Goal: Transaction & Acquisition: Purchase product/service

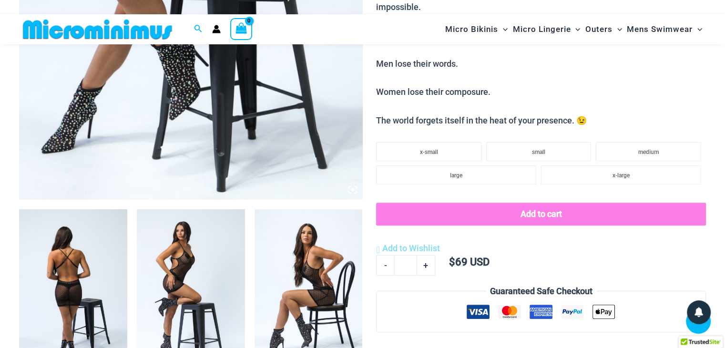
scroll to position [88, 0]
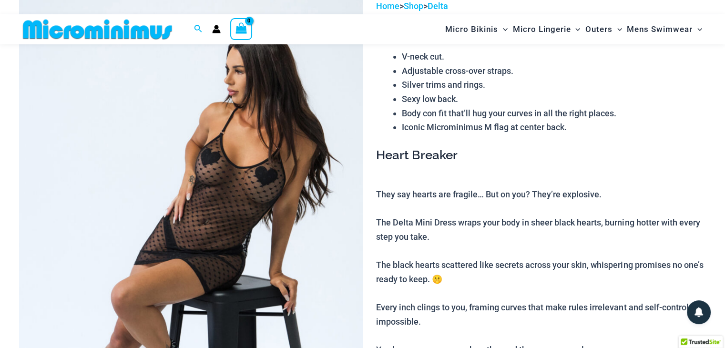
click at [134, 144] on img at bounding box center [191, 256] width 344 height 515
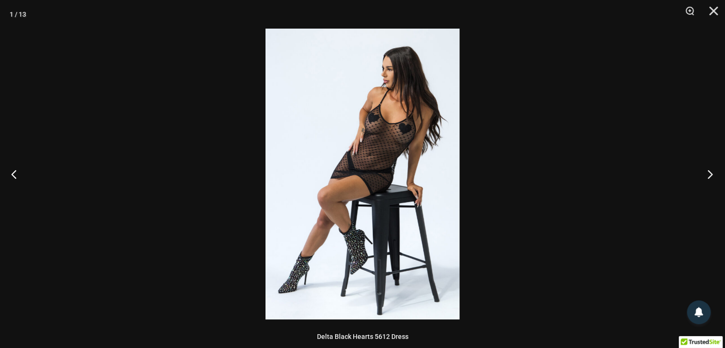
click at [706, 174] on button "Next" at bounding box center [707, 174] width 36 height 48
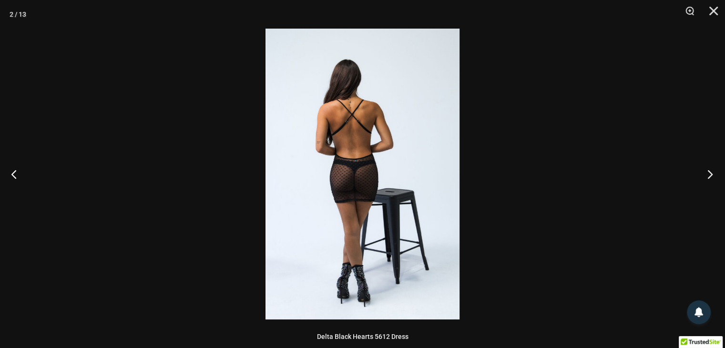
click at [706, 173] on button "Next" at bounding box center [707, 174] width 36 height 48
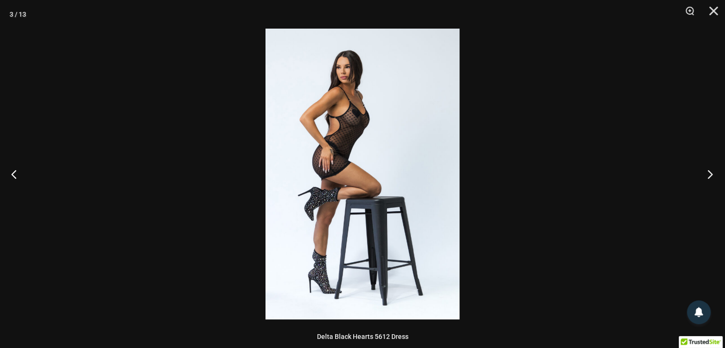
click at [706, 173] on button "Next" at bounding box center [707, 174] width 36 height 48
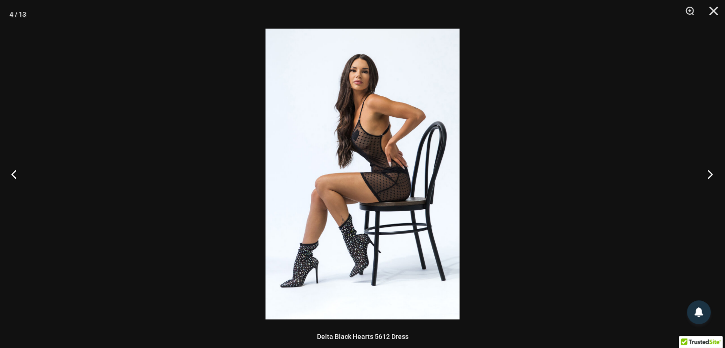
click at [706, 173] on button "Next" at bounding box center [707, 174] width 36 height 48
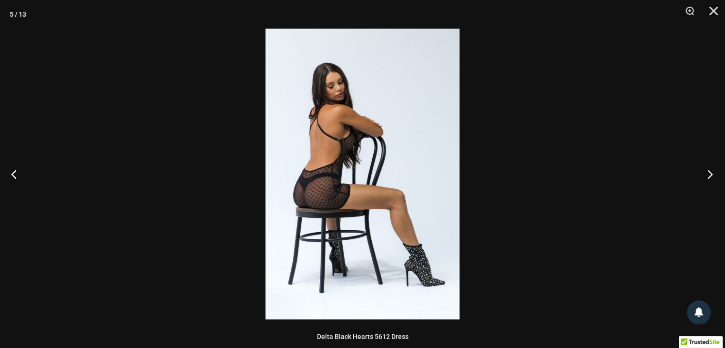
click at [706, 173] on button "Next" at bounding box center [707, 174] width 36 height 48
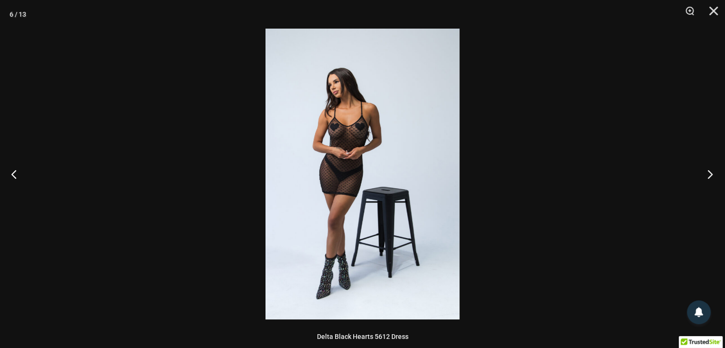
click at [706, 173] on button "Next" at bounding box center [707, 174] width 36 height 48
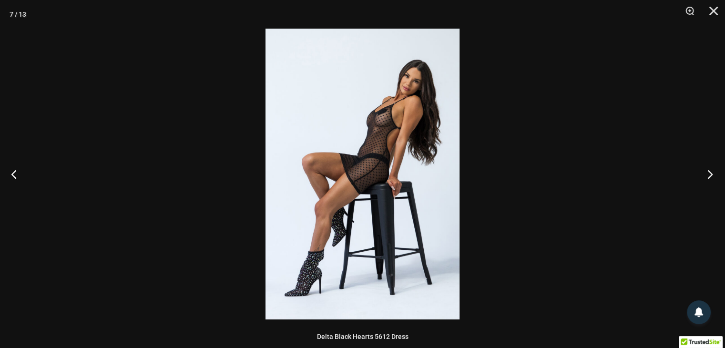
click at [709, 174] on button "Next" at bounding box center [707, 174] width 36 height 48
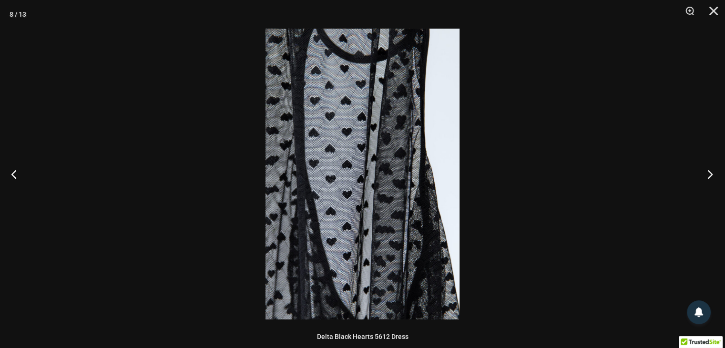
click at [709, 174] on button "Next" at bounding box center [707, 174] width 36 height 48
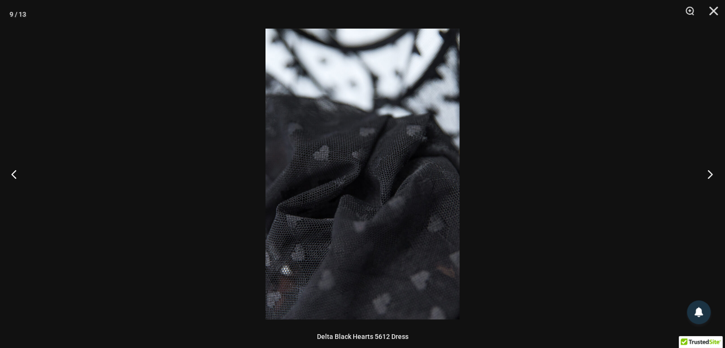
click at [709, 174] on button "Next" at bounding box center [707, 174] width 36 height 48
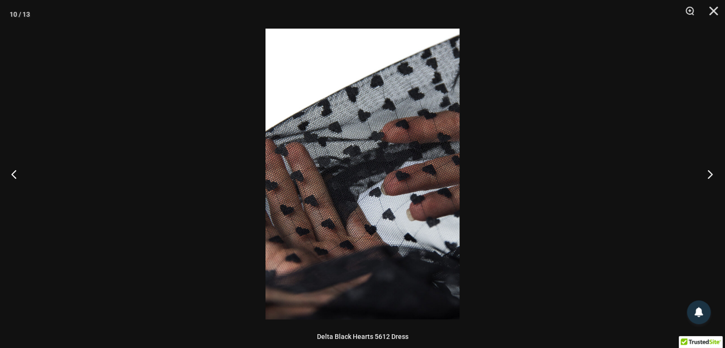
click at [709, 174] on button "Next" at bounding box center [707, 174] width 36 height 48
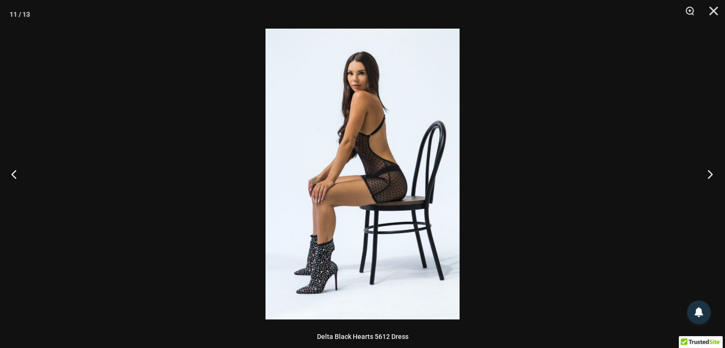
click at [709, 174] on button "Next" at bounding box center [707, 174] width 36 height 48
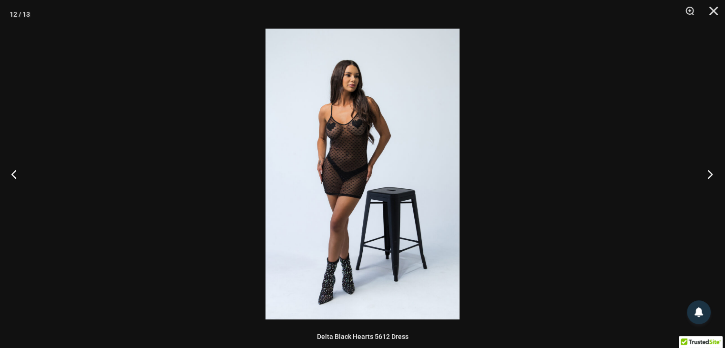
click at [709, 174] on button "Next" at bounding box center [707, 174] width 36 height 48
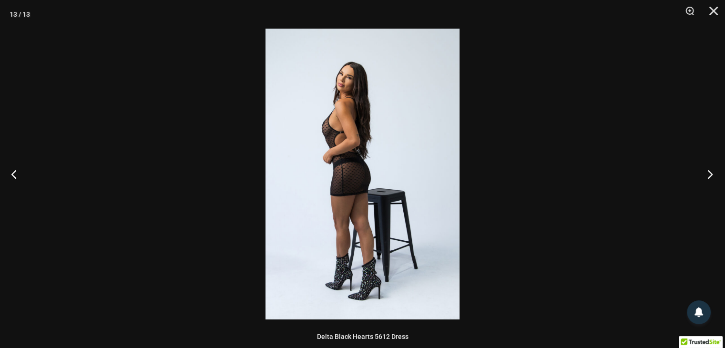
click at [709, 174] on button "Next" at bounding box center [707, 174] width 36 height 48
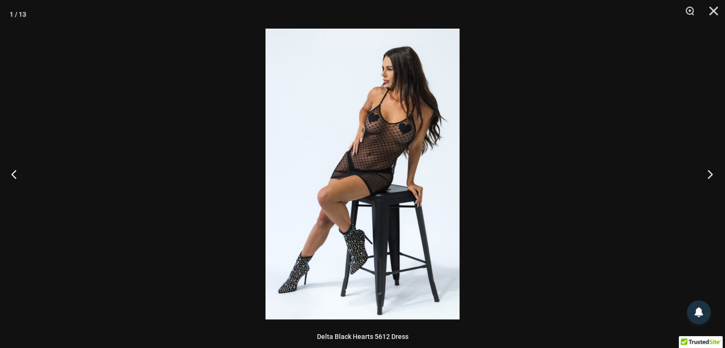
click at [709, 174] on button "Next" at bounding box center [707, 174] width 36 height 48
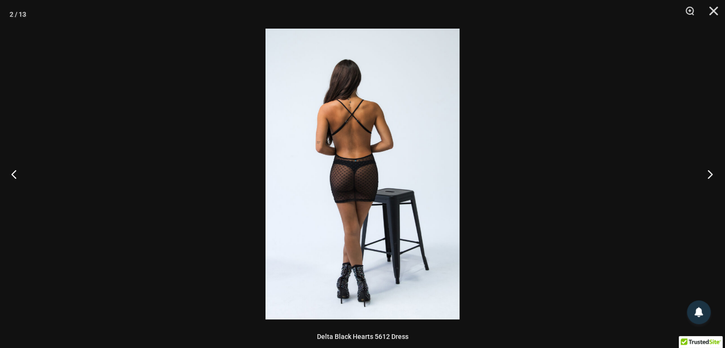
click at [709, 174] on button "Next" at bounding box center [707, 174] width 36 height 48
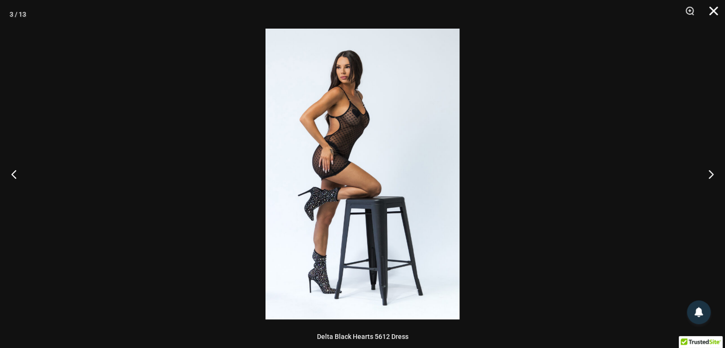
click at [715, 13] on button "Close" at bounding box center [710, 14] width 24 height 29
